Goal: Task Accomplishment & Management: Use online tool/utility

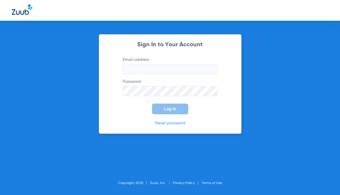
type input "[PERSON_NAME][EMAIL_ADDRESS][DOMAIN_NAME]"
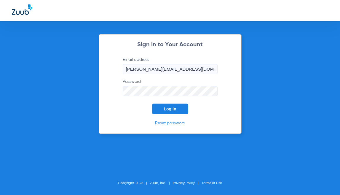
click at [174, 111] on button "Log In" at bounding box center [170, 108] width 36 height 11
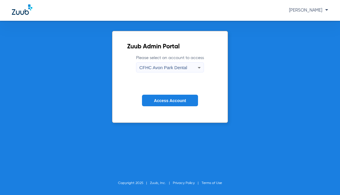
click at [186, 70] on div "CFHC Avon Park Dental" at bounding box center [168, 67] width 58 height 10
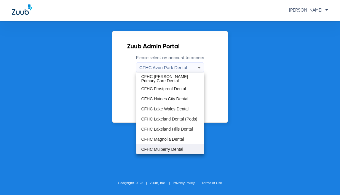
scroll to position [39, 0]
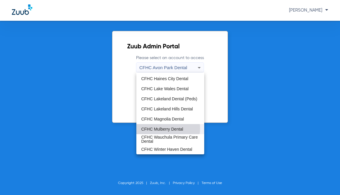
click at [167, 128] on span "CFHC Mulberry Dental" at bounding box center [162, 129] width 42 height 4
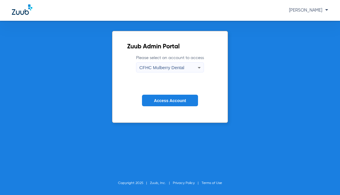
click at [181, 105] on button "Access Account" at bounding box center [170, 100] width 56 height 12
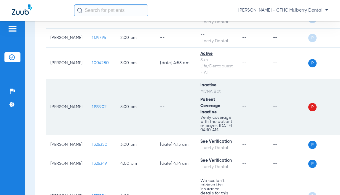
scroll to position [829, 0]
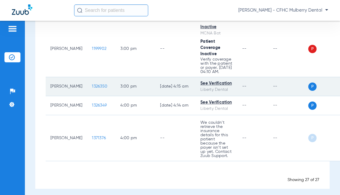
click at [87, 88] on td "1326350" at bounding box center [101, 86] width 28 height 19
click at [92, 88] on span "1326350" at bounding box center [99, 86] width 15 height 4
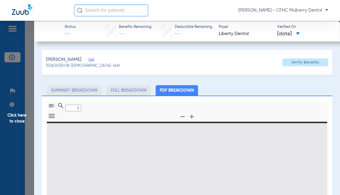
type input "0"
select select "page-width"
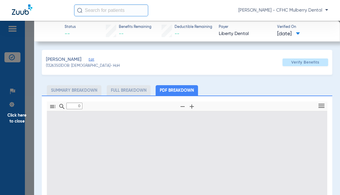
type input "1"
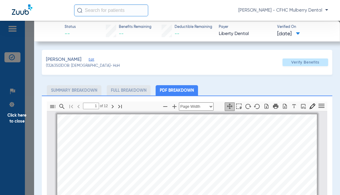
scroll to position [3, 0]
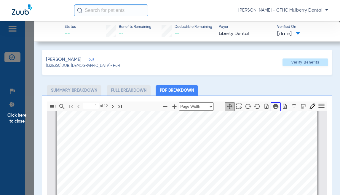
click at [272, 106] on icon "button" at bounding box center [275, 106] width 7 height 7
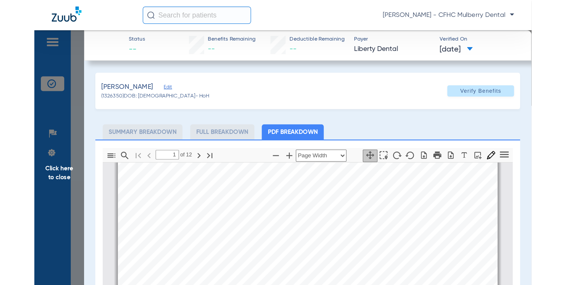
scroll to position [33, 0]
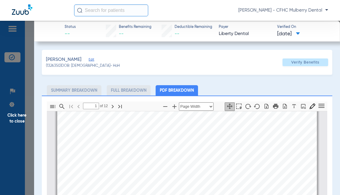
click at [23, 111] on span "Click here to close" at bounding box center [17, 118] width 34 height 195
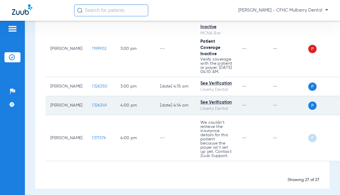
click at [93, 107] on span "1326349" at bounding box center [99, 105] width 15 height 4
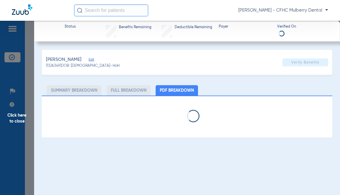
select select "page-width"
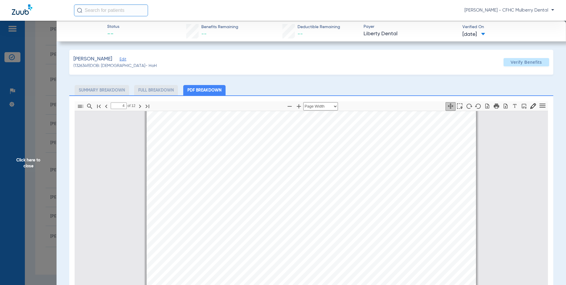
scroll to position [1409, 0]
type input "8"
click at [339, 157] on div "S i m p l y H e a l t h c a r e - S e l e c t P l a n C D T C o d e D e s c r i…" at bounding box center [312, 129] width 330 height 426
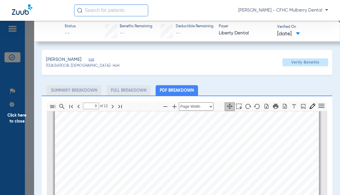
scroll to position [2485, 0]
click at [8, 145] on span "Click here to close" at bounding box center [17, 118] width 34 height 195
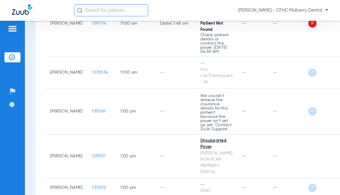
drag, startPoint x: 20, startPoint y: 157, endPoint x: 23, endPoint y: 158, distance: 3.0
click at [20, 157] on div "Patients Insurance Verification Setup Help Center Settings" at bounding box center [12, 118] width 25 height 195
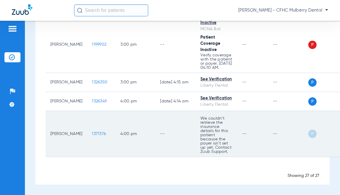
scroll to position [837, 0]
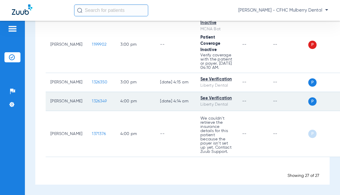
click at [94, 99] on span "1326349" at bounding box center [99, 101] width 15 height 4
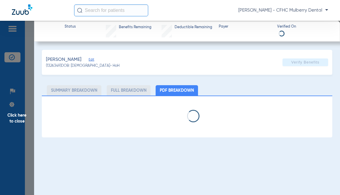
select select "page-width"
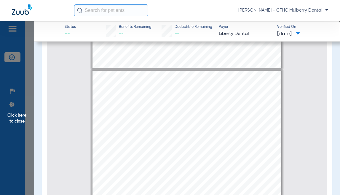
scroll to position [743, 0]
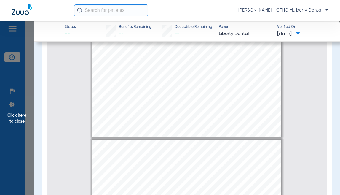
type input "3"
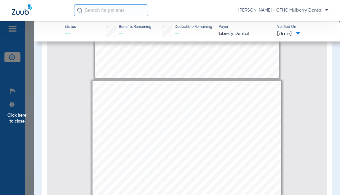
scroll to position [388, 0]
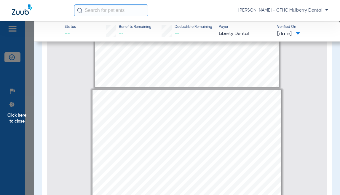
click at [16, 77] on span "Click here to close" at bounding box center [17, 118] width 34 height 195
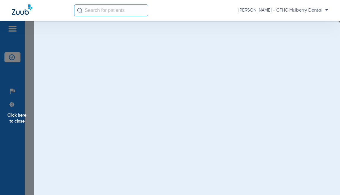
scroll to position [0, 0]
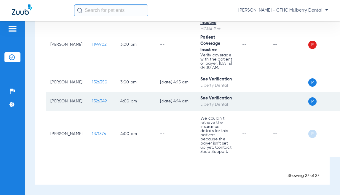
click at [92, 100] on span "1326349" at bounding box center [99, 101] width 15 height 4
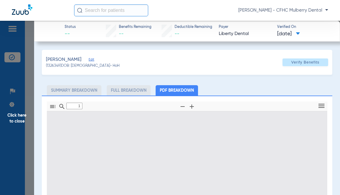
type input "0"
select select "page-width"
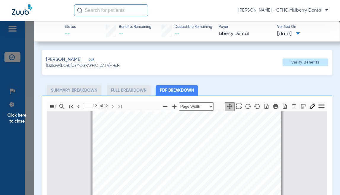
scroll to position [2677, 0]
type input "10"
click at [6, 139] on span "Click here to close" at bounding box center [17, 118] width 34 height 195
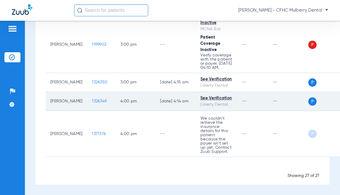
click at [94, 100] on span "1326349" at bounding box center [99, 101] width 15 height 4
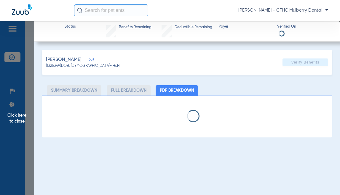
select select "page-width"
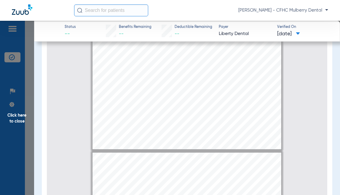
scroll to position [1957, 0]
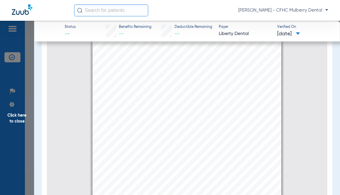
drag, startPoint x: 314, startPoint y: 115, endPoint x: 225, endPoint y: 148, distance: 94.3
drag, startPoint x: 309, startPoint y: 86, endPoint x: 177, endPoint y: 76, distance: 132.4
type input "8"
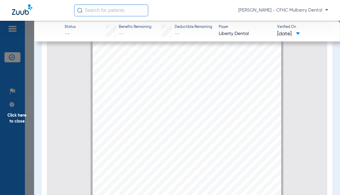
scroll to position [1796, 0]
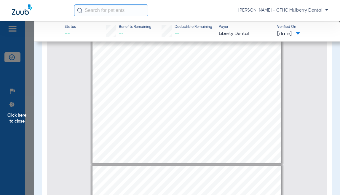
click at [18, 125] on span "Click here to close" at bounding box center [17, 118] width 34 height 195
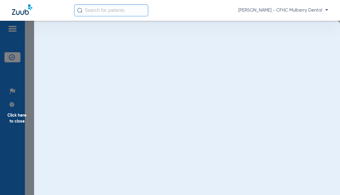
scroll to position [0, 0]
